Goal: Task Accomplishment & Management: Manage account settings

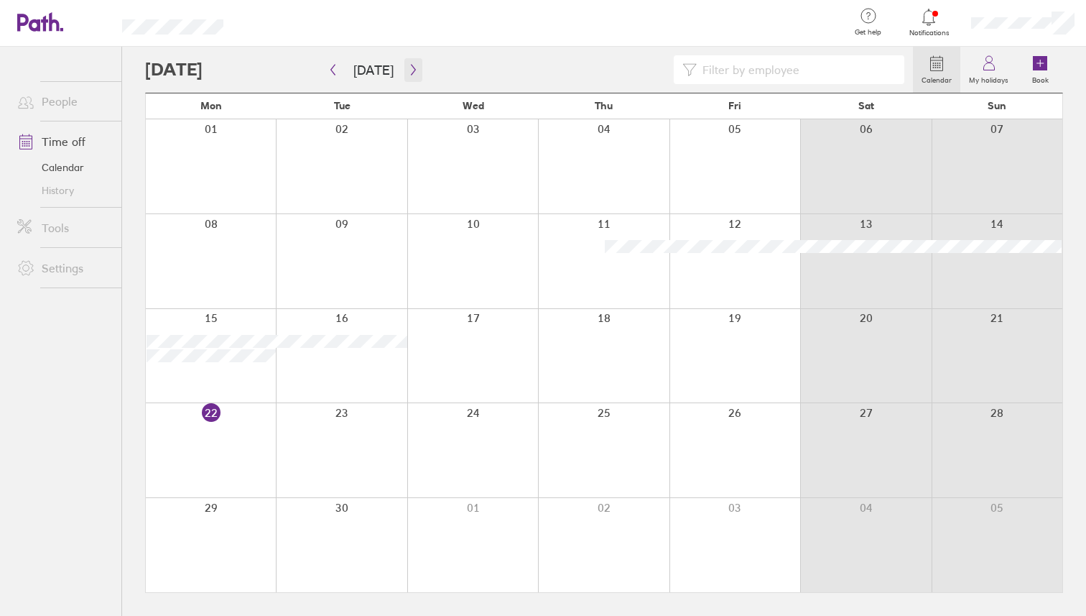
click at [405, 70] on button "button" at bounding box center [414, 70] width 18 height 24
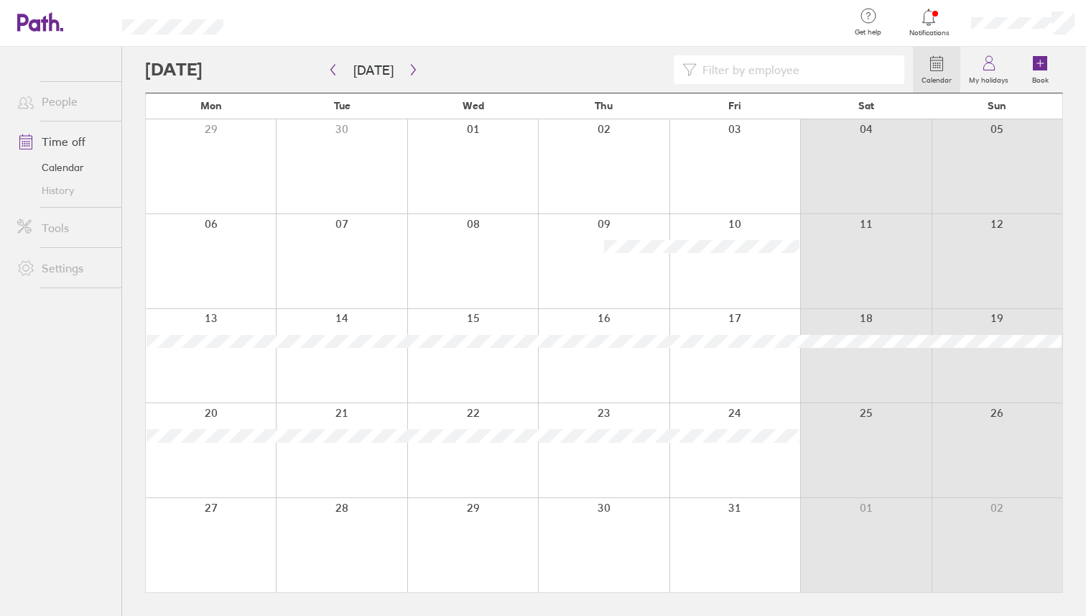
click at [635, 364] on div at bounding box center [603, 356] width 131 height 94
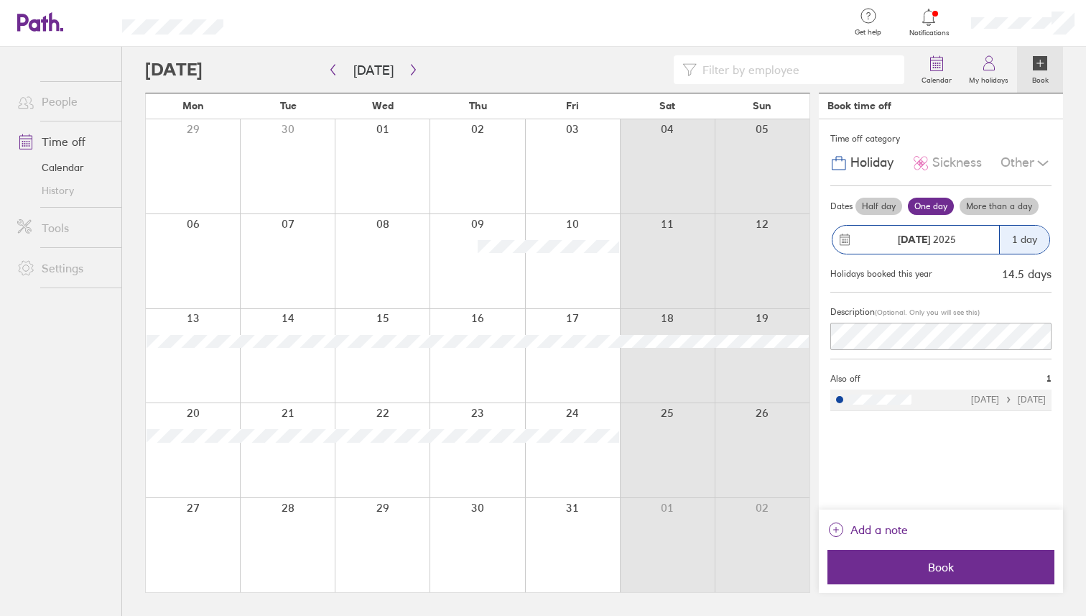
click at [975, 243] on div "[DATE]" at bounding box center [926, 239] width 145 height 11
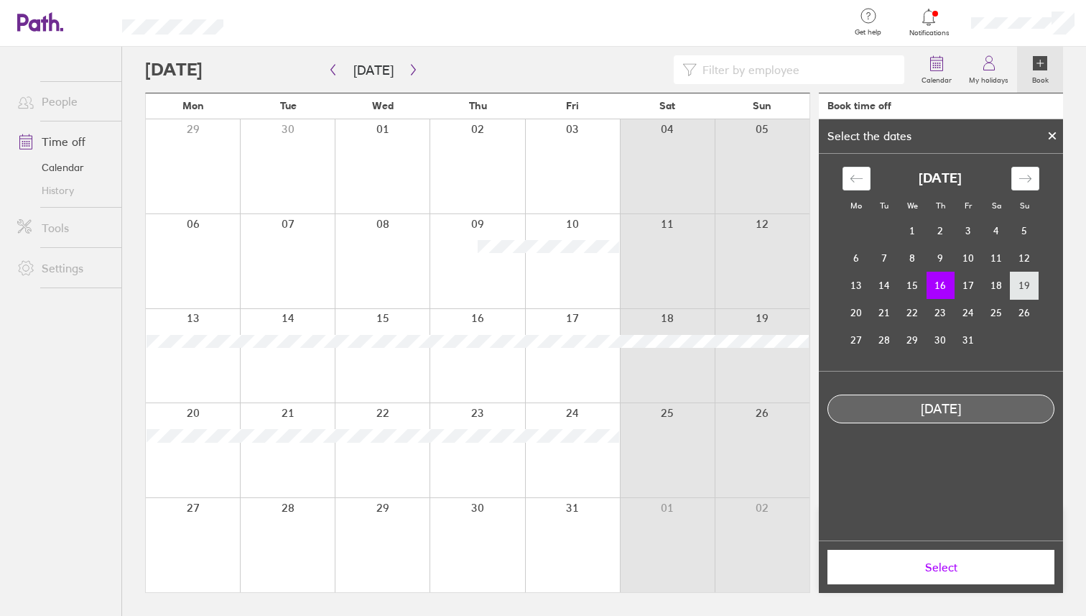
click at [1020, 285] on td "19" at bounding box center [1025, 285] width 28 height 27
click at [943, 290] on td "16" at bounding box center [941, 285] width 28 height 27
click at [938, 577] on button "Select" at bounding box center [941, 567] width 227 height 34
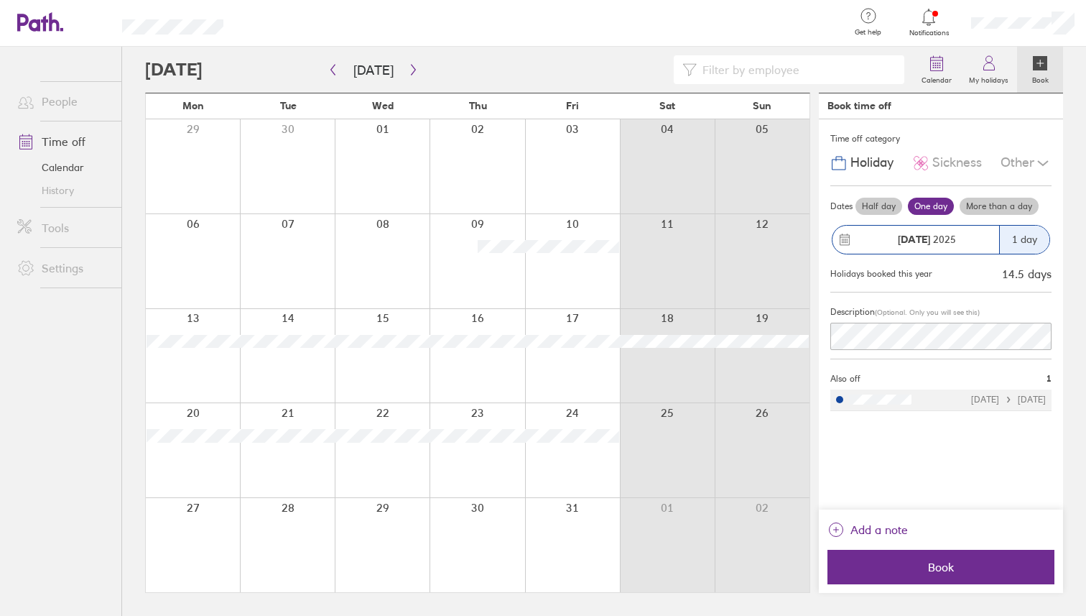
click at [969, 205] on label "More than a day" at bounding box center [999, 206] width 79 height 17
click at [0, 0] on input "More than a day" at bounding box center [0, 0] width 0 height 0
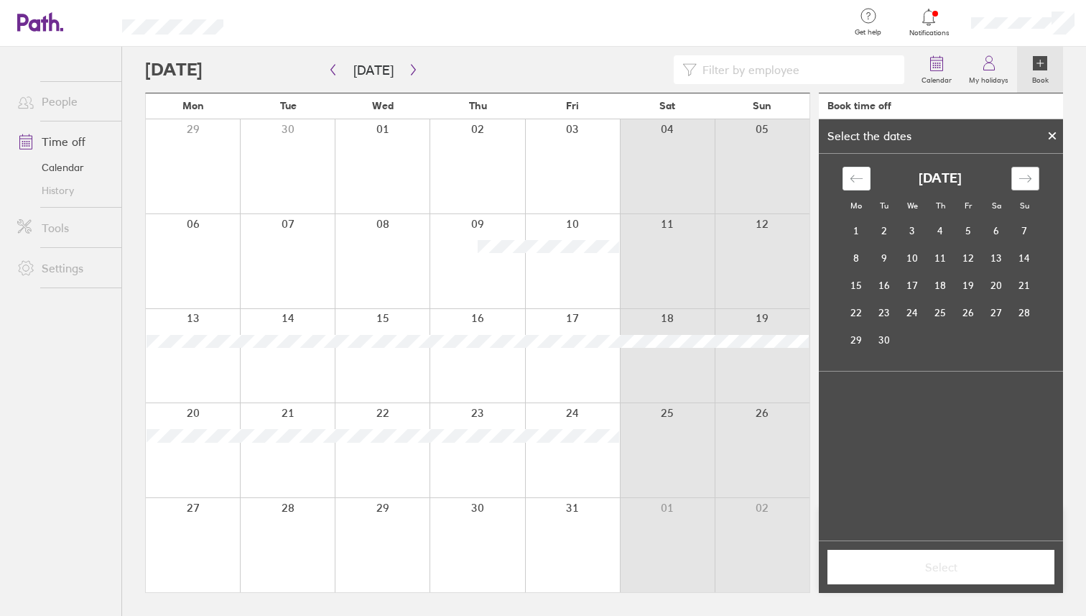
click at [1020, 186] on div "Move forward to switch to the next month." at bounding box center [1026, 179] width 28 height 24
click at [948, 279] on td "16" at bounding box center [941, 285] width 28 height 27
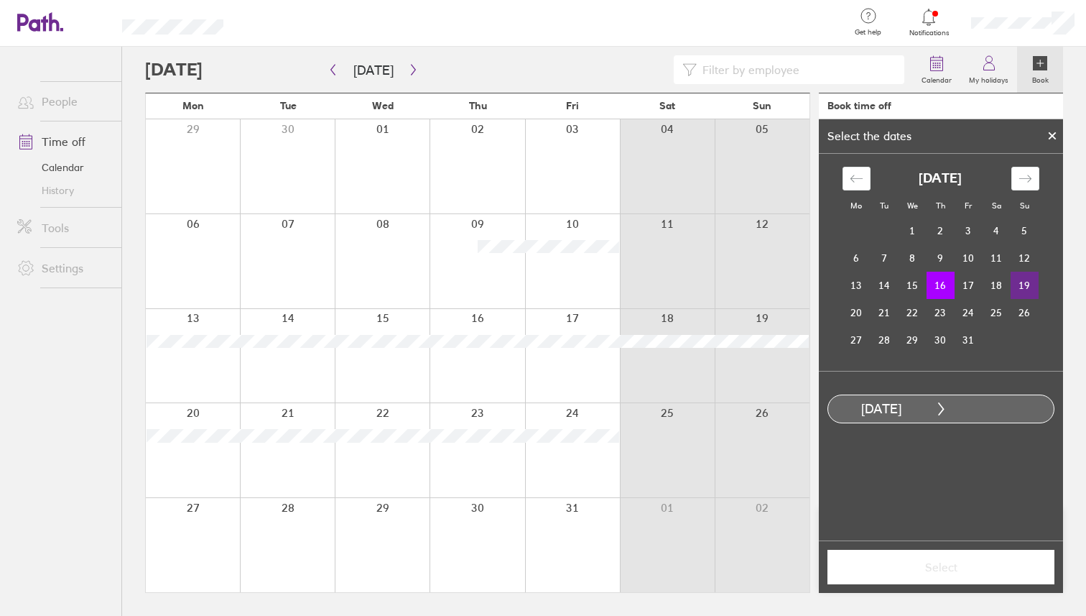
click at [1020, 286] on td "19" at bounding box center [1025, 285] width 28 height 27
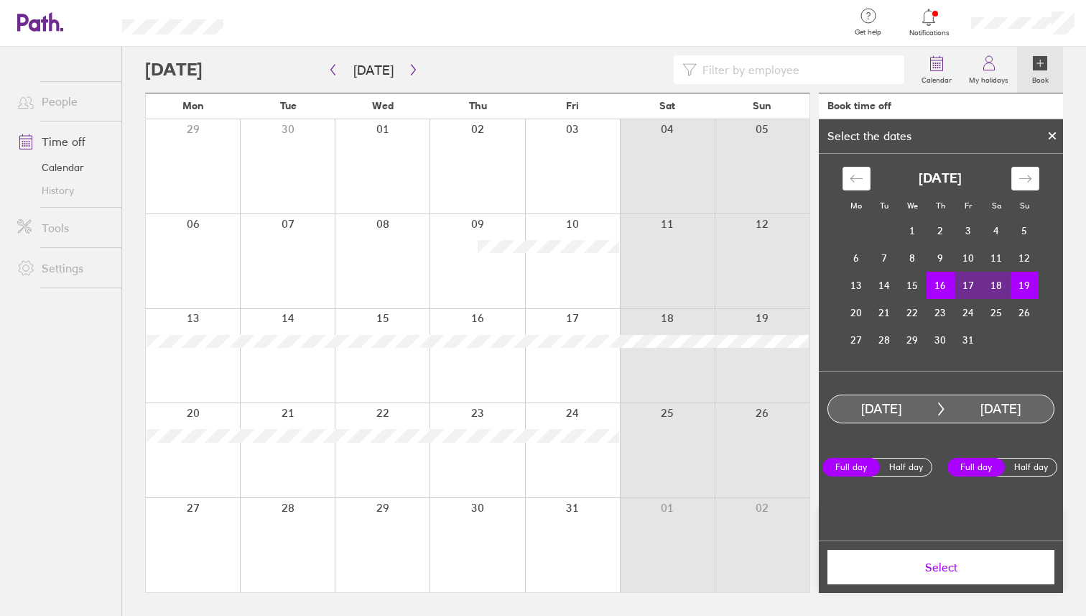
click at [936, 560] on span "Select" at bounding box center [941, 566] width 207 height 13
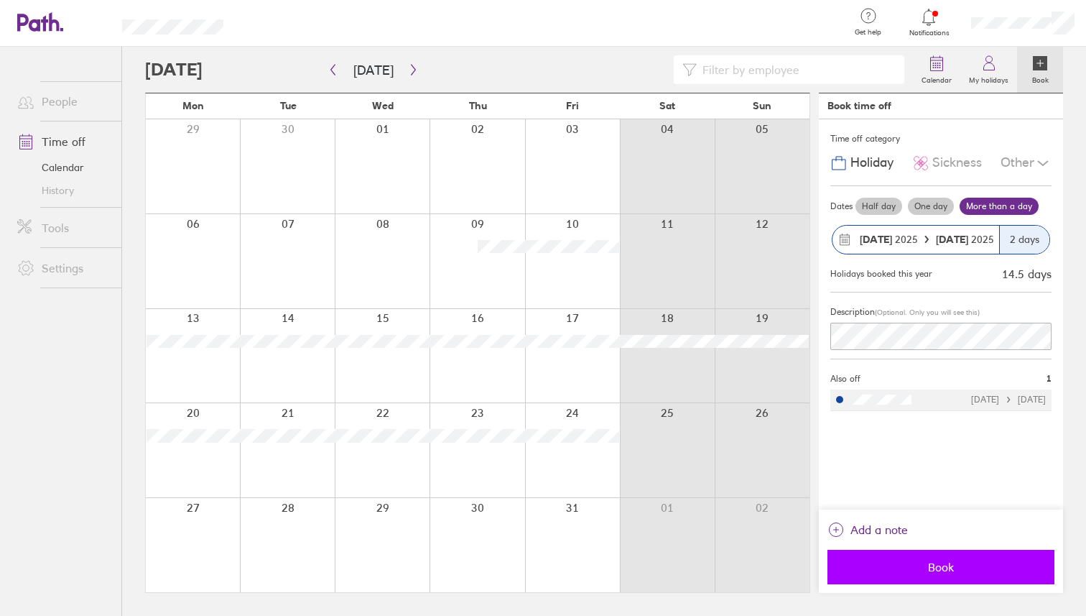
click at [889, 564] on span "Book" at bounding box center [941, 566] width 207 height 13
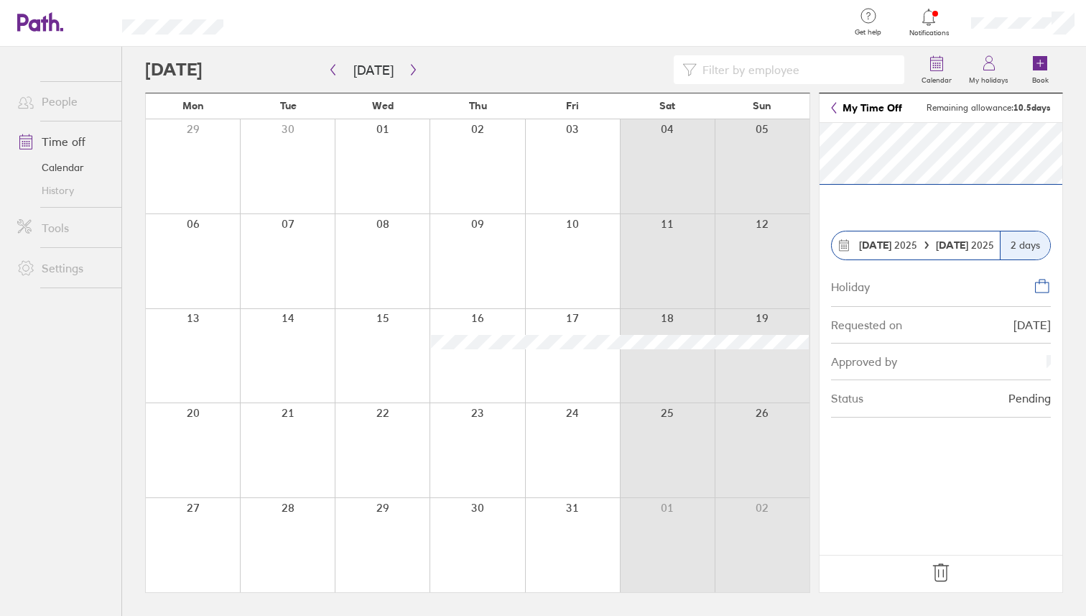
click at [951, 570] on icon at bounding box center [941, 572] width 23 height 23
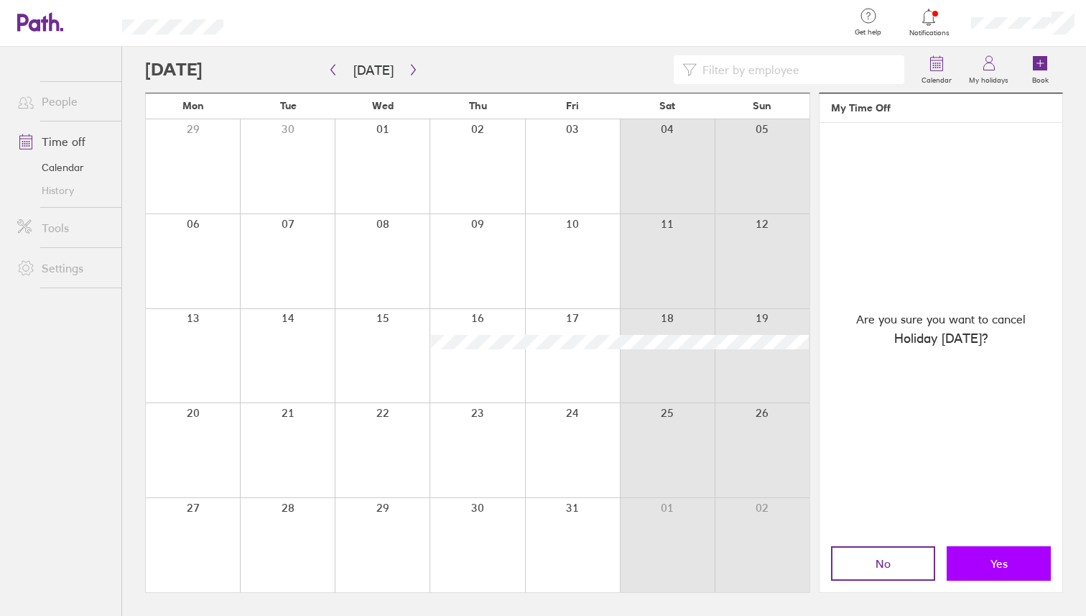
click at [977, 568] on button "Yes" at bounding box center [999, 563] width 104 height 34
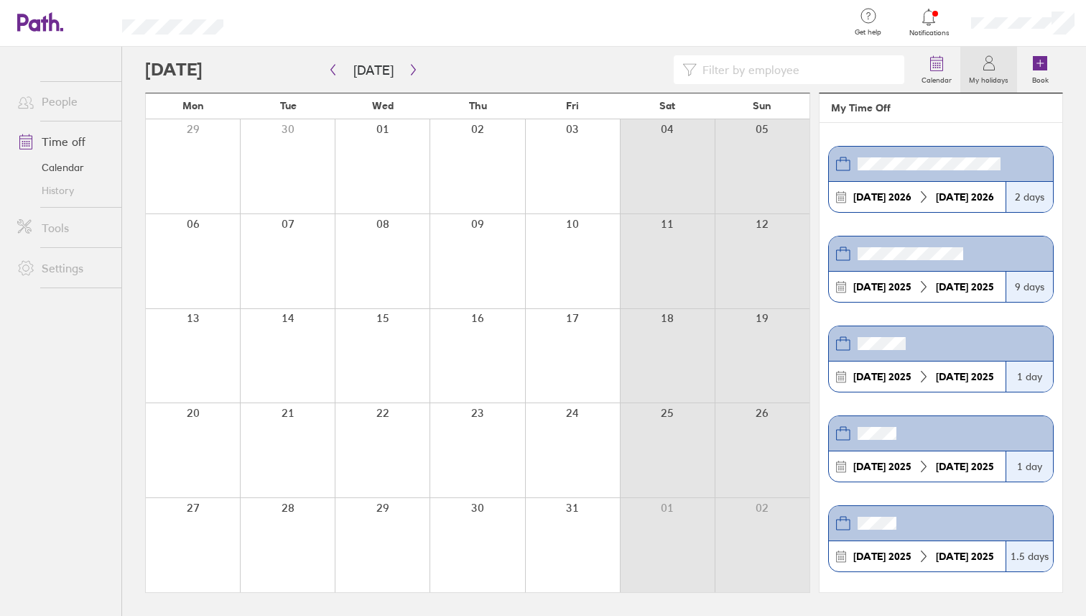
click at [498, 349] on div at bounding box center [477, 356] width 95 height 94
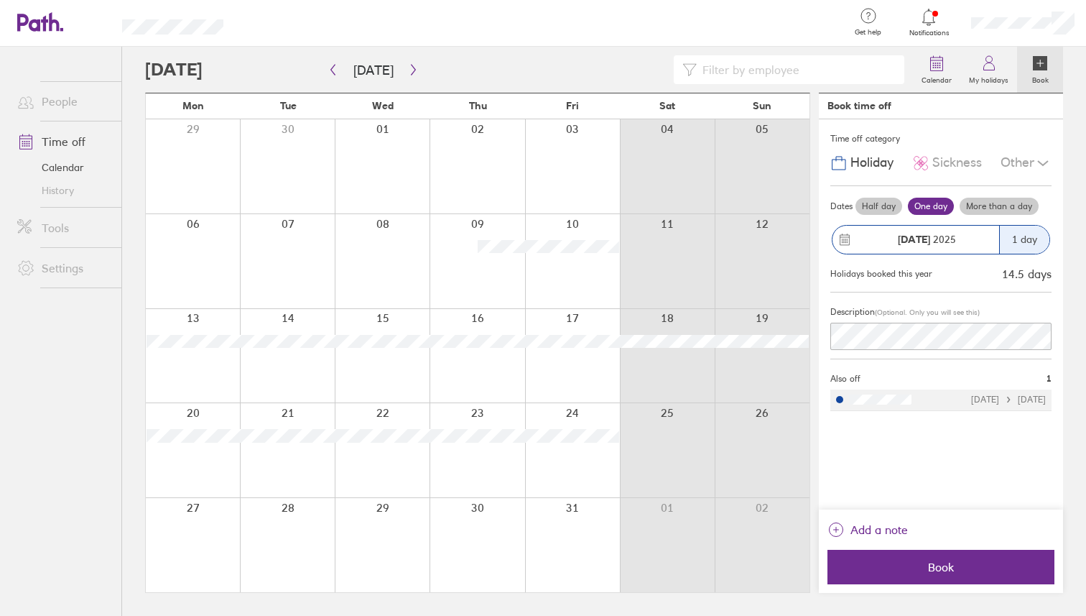
click at [496, 317] on div at bounding box center [477, 356] width 95 height 94
click at [1006, 198] on label "More than a day" at bounding box center [999, 206] width 79 height 17
click at [0, 0] on input "More than a day" at bounding box center [0, 0] width 0 height 0
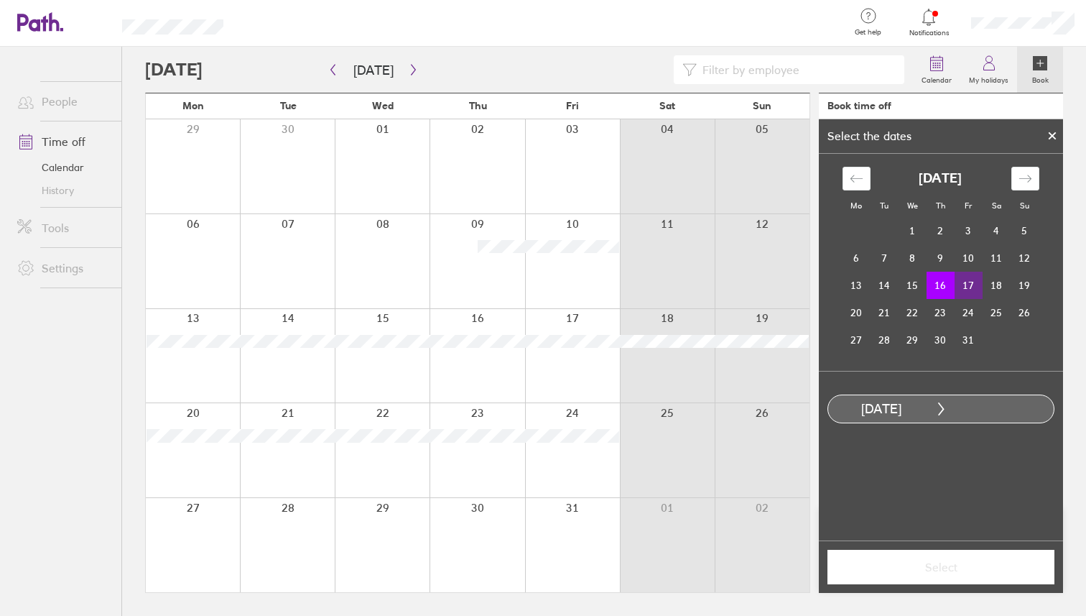
click at [973, 285] on td "17" at bounding box center [969, 285] width 28 height 27
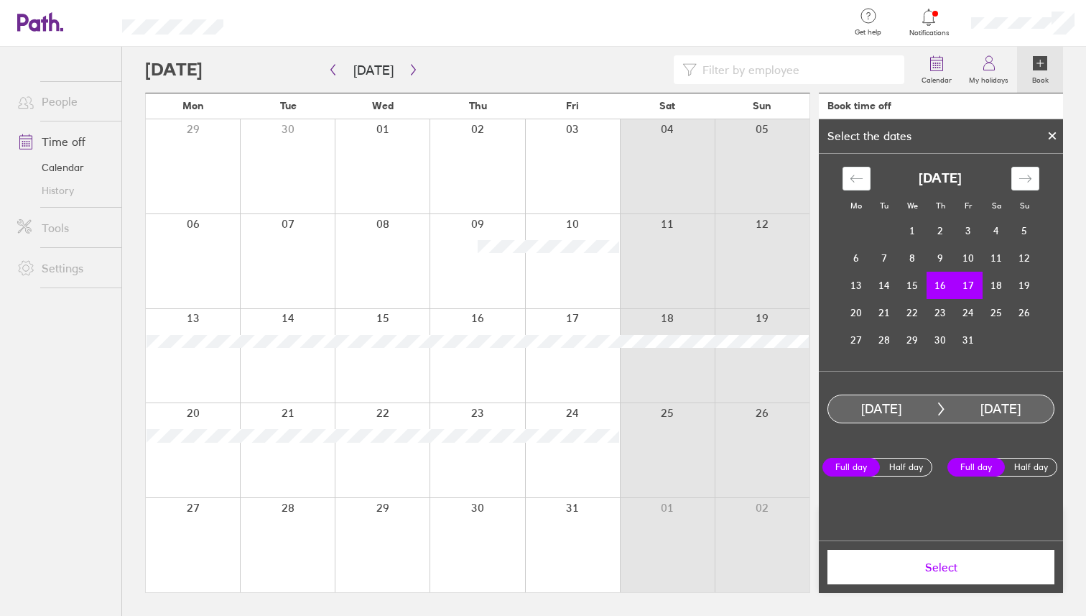
click at [969, 563] on span "Select" at bounding box center [941, 566] width 207 height 13
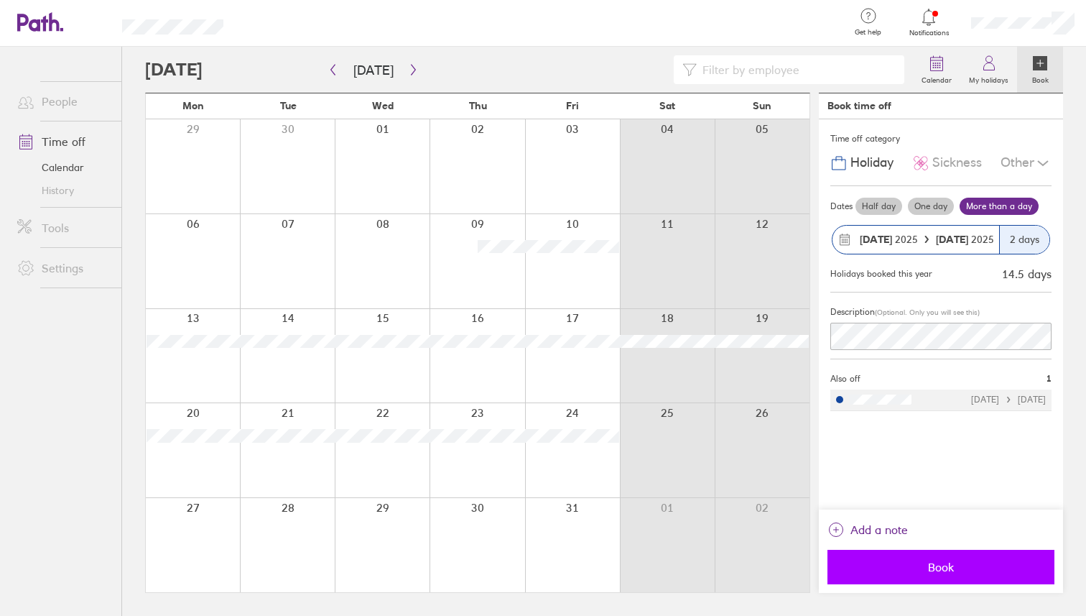
click at [904, 571] on span "Book" at bounding box center [941, 566] width 207 height 13
